Goal: Check status

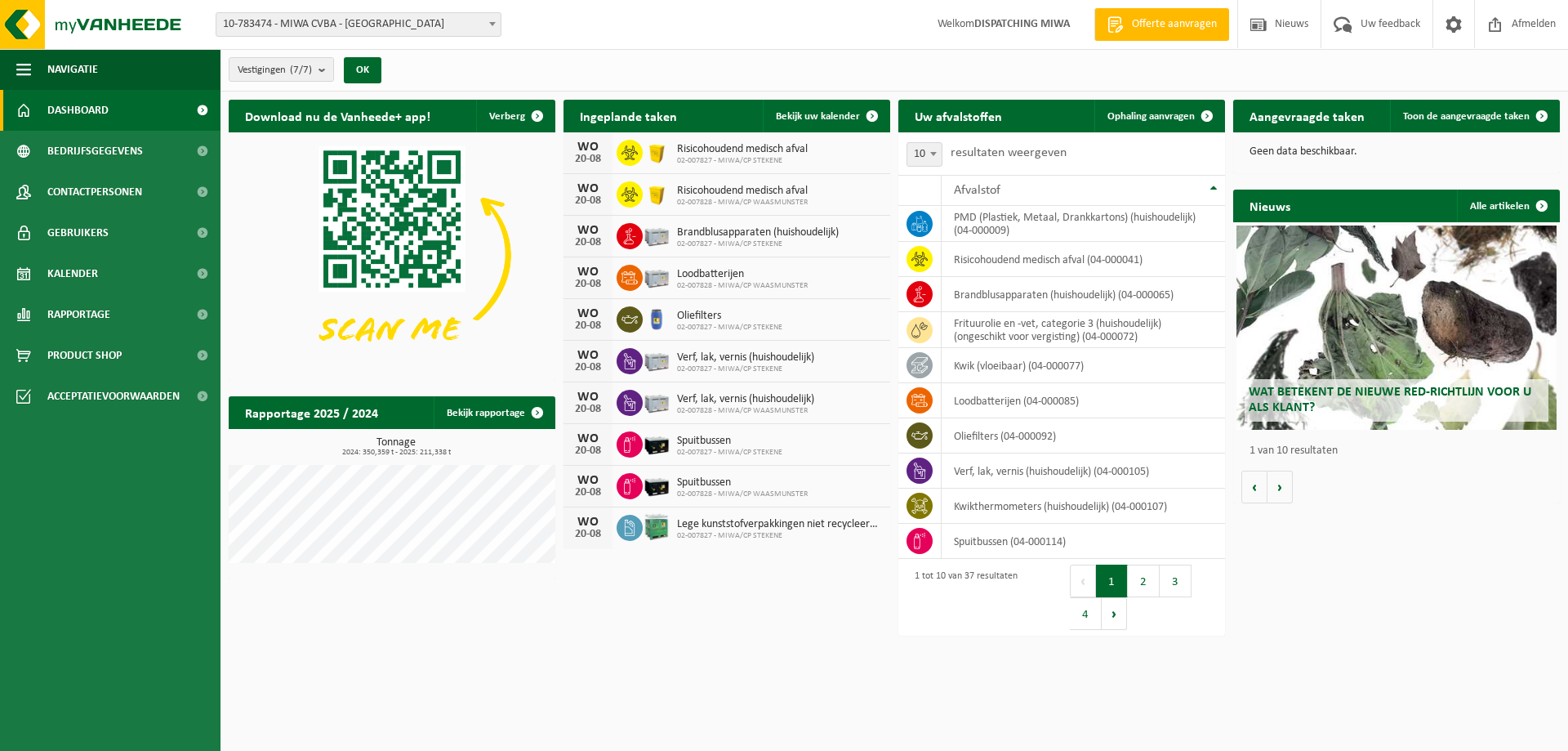
click at [493, 20] on span at bounding box center [492, 24] width 16 height 21
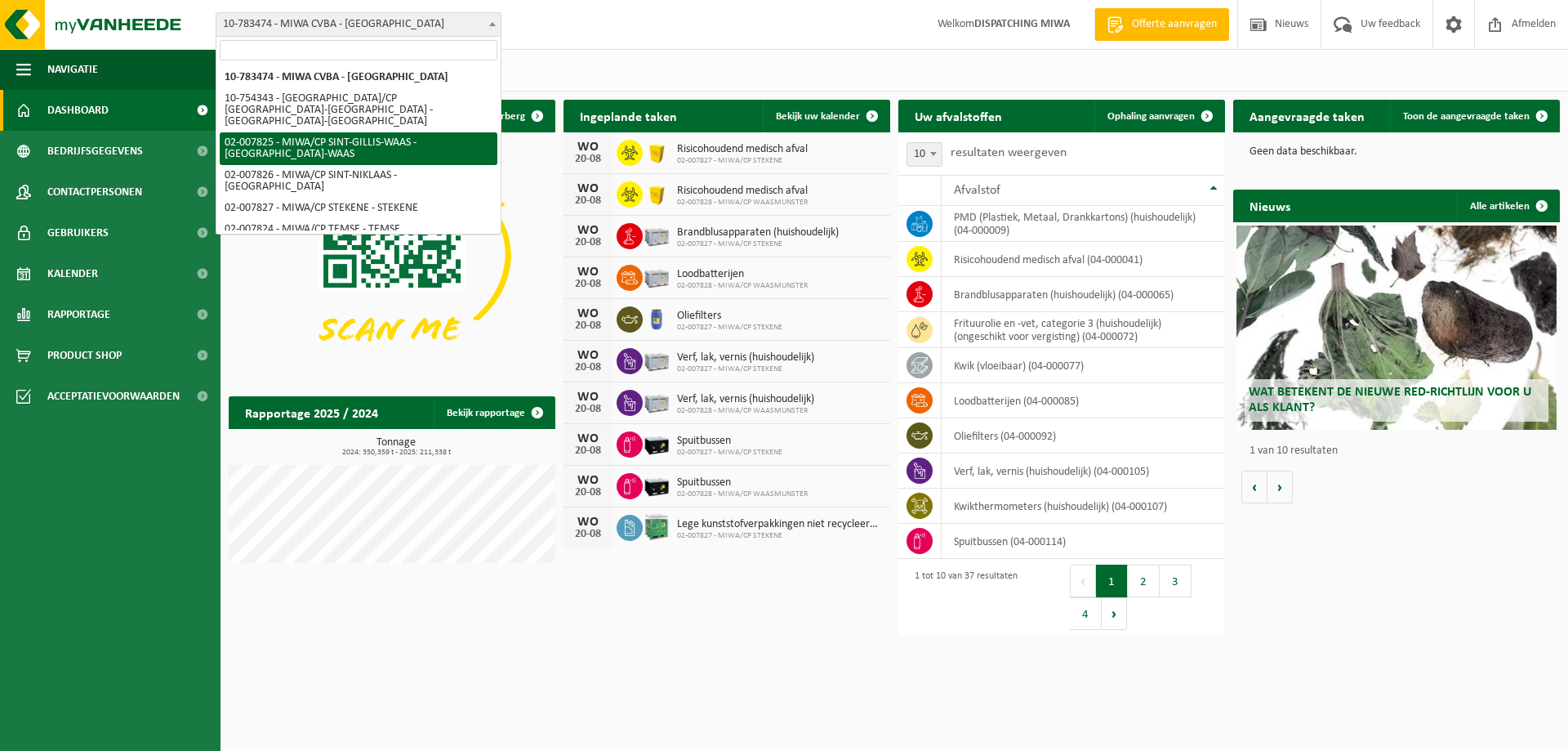
select select "27798"
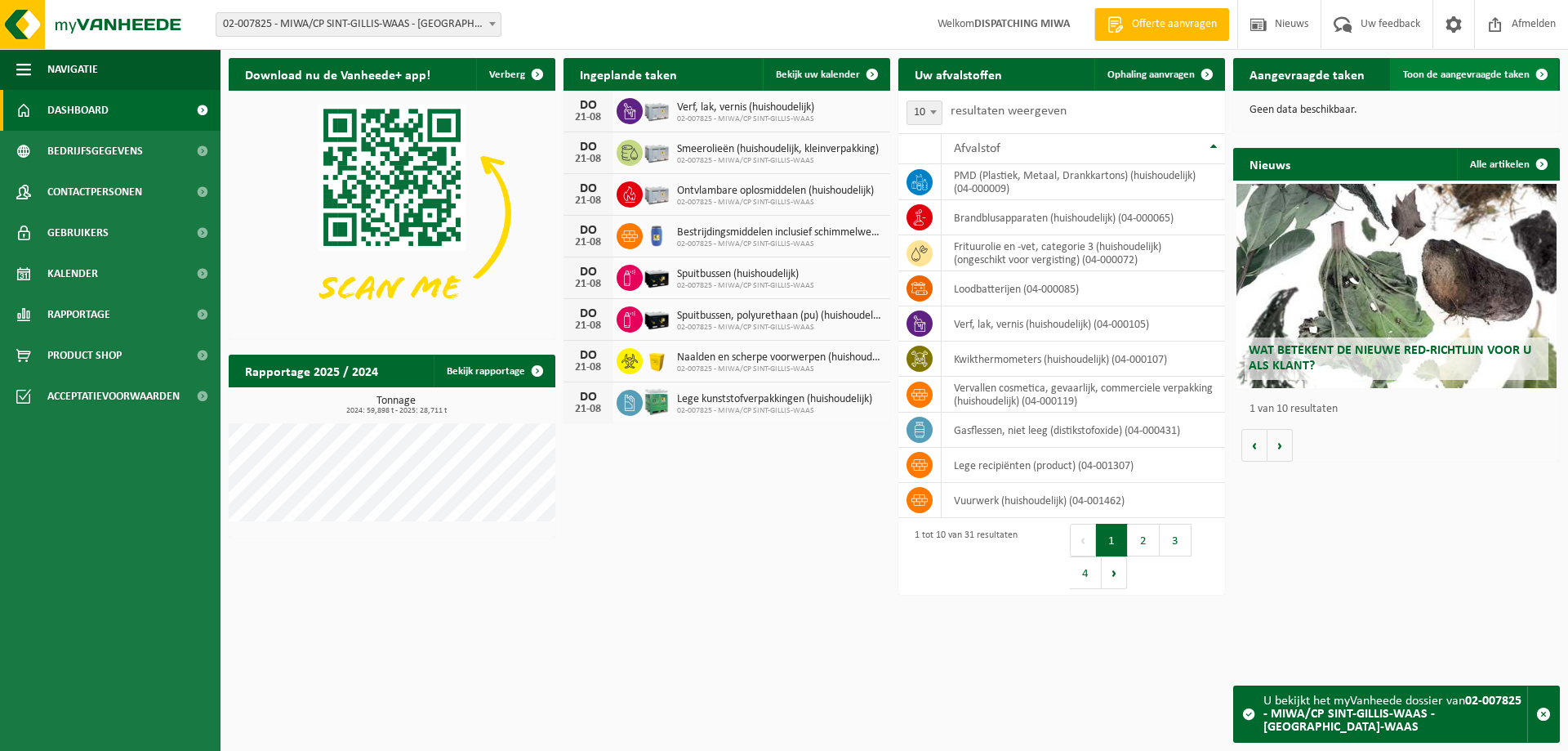
click at [1473, 74] on span "Toon de aangevraagde taken" at bounding box center [1467, 74] width 127 height 11
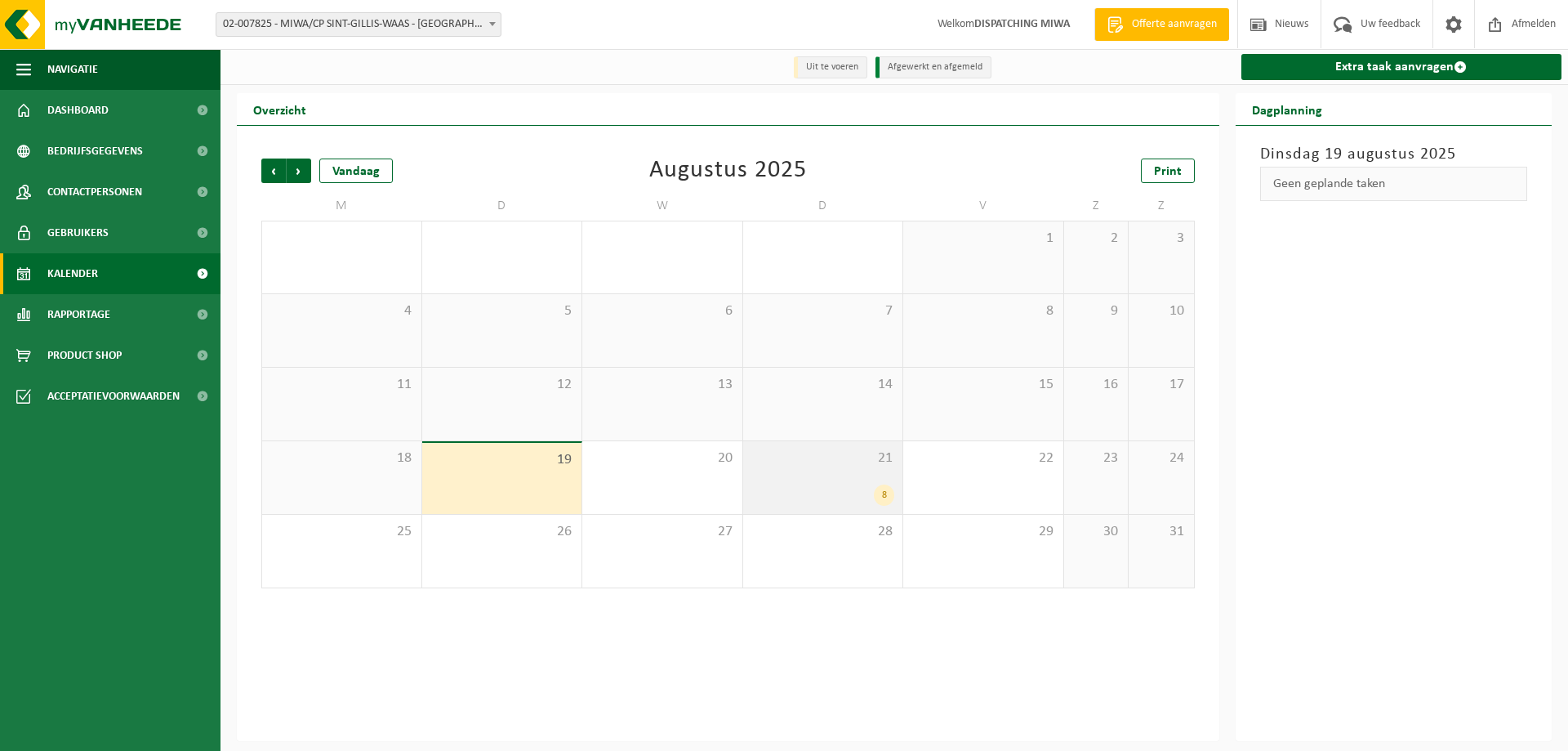
click at [862, 484] on div "21 8" at bounding box center [823, 477] width 160 height 73
